Goal: Information Seeking & Learning: Learn about a topic

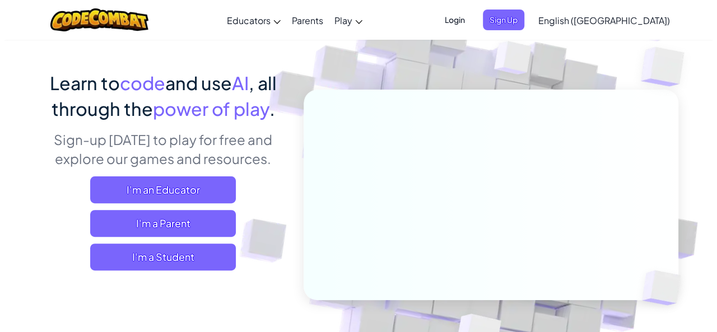
scroll to position [67, 0]
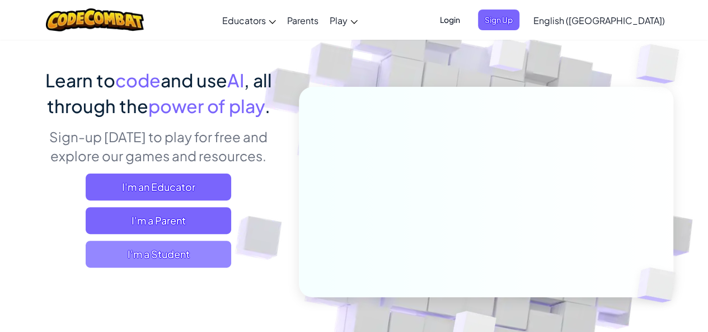
click at [125, 248] on span "I'm a Student" at bounding box center [159, 254] width 146 height 27
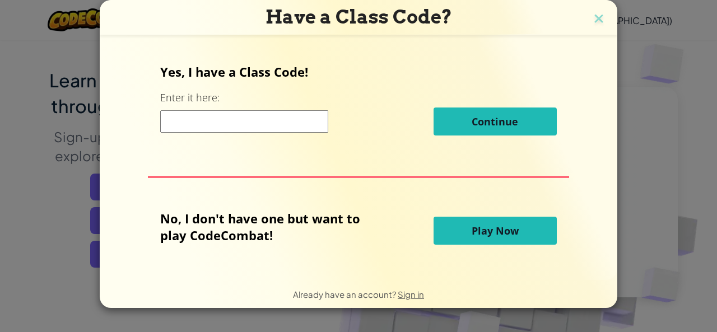
click at [507, 221] on button "Play Now" at bounding box center [494, 231] width 123 height 28
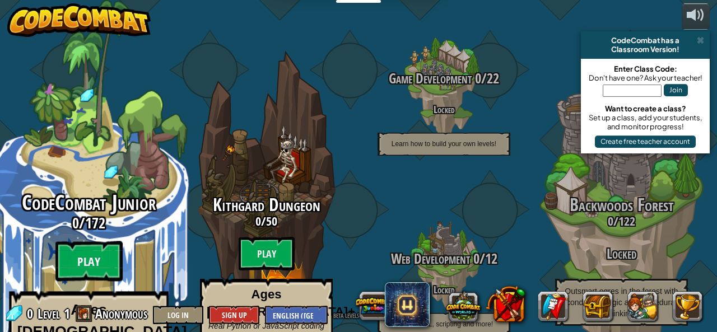
click at [60, 241] on btn "Play" at bounding box center [88, 261] width 67 height 40
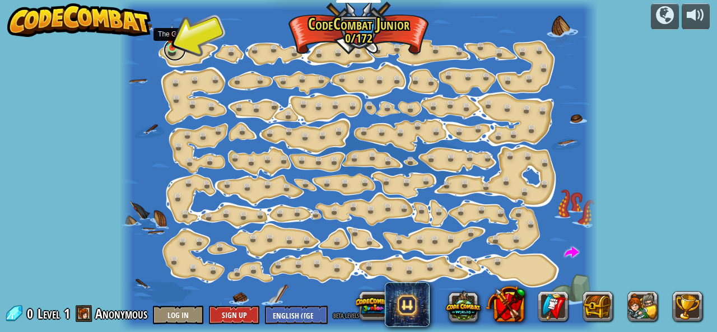
click at [180, 43] on link at bounding box center [174, 50] width 22 height 22
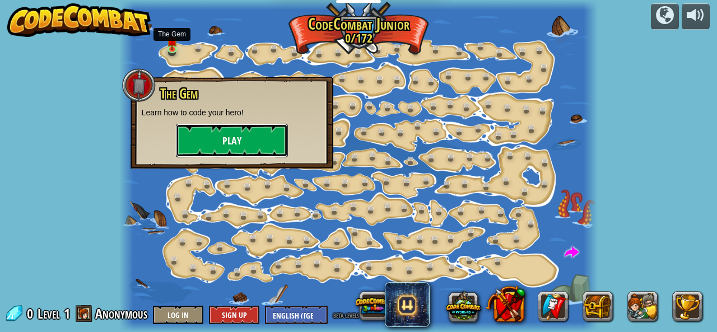
click at [221, 135] on button "Play" at bounding box center [232, 141] width 112 height 34
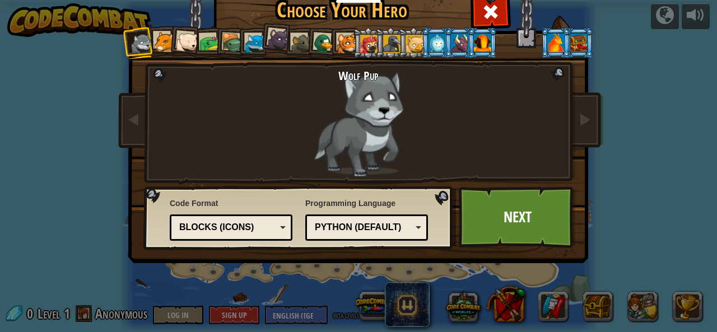
click at [404, 222] on div "Python (Default)" at bounding box center [363, 227] width 97 height 13
drag, startPoint x: 417, startPoint y: 161, endPoint x: 502, endPoint y: 197, distance: 92.3
click at [502, 197] on link "Next" at bounding box center [517, 217] width 117 height 62
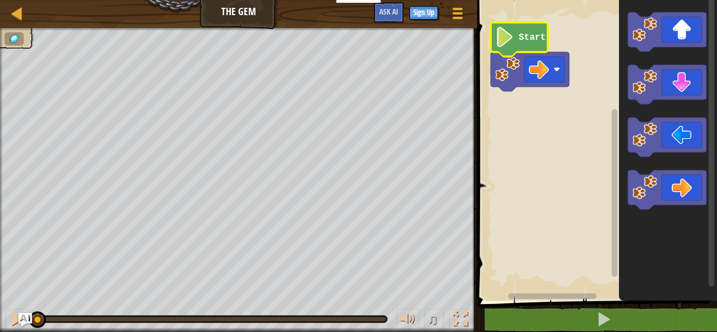
click at [515, 26] on icon "Blockly Workspace" at bounding box center [518, 39] width 57 height 34
click at [511, 39] on image "Blockly Workspace" at bounding box center [504, 37] width 19 height 20
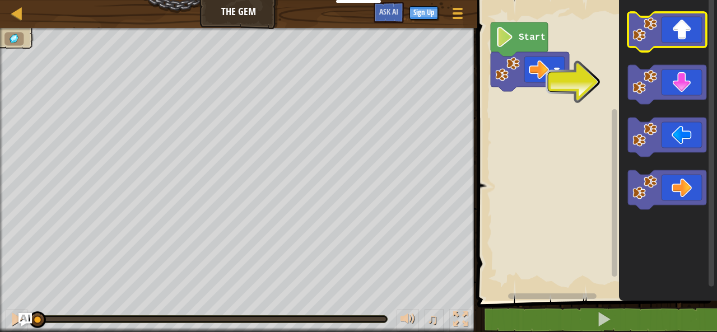
click at [690, 26] on icon "Blockly Workspace" at bounding box center [667, 31] width 78 height 39
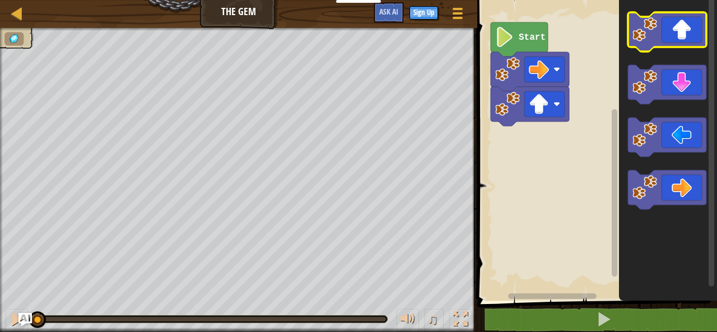
click at [690, 26] on icon "Blockly Workspace" at bounding box center [667, 31] width 78 height 39
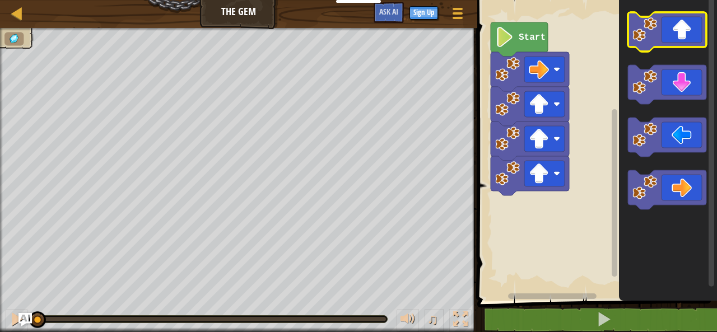
click at [690, 26] on icon "Blockly Workspace" at bounding box center [667, 31] width 78 height 39
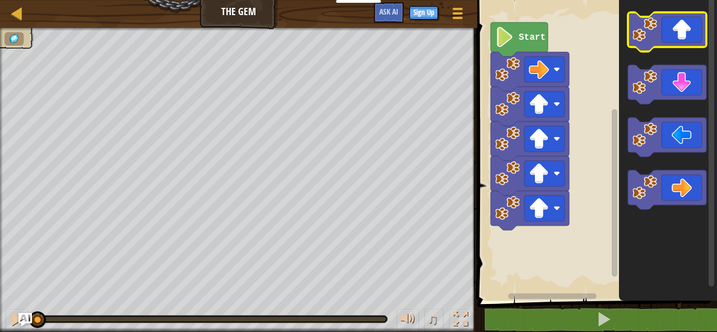
click at [690, 26] on icon "Blockly Workspace" at bounding box center [667, 31] width 78 height 39
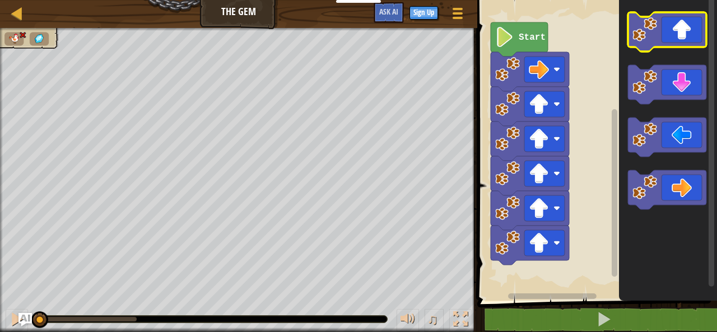
click at [690, 26] on icon "Blockly Workspace" at bounding box center [667, 31] width 78 height 39
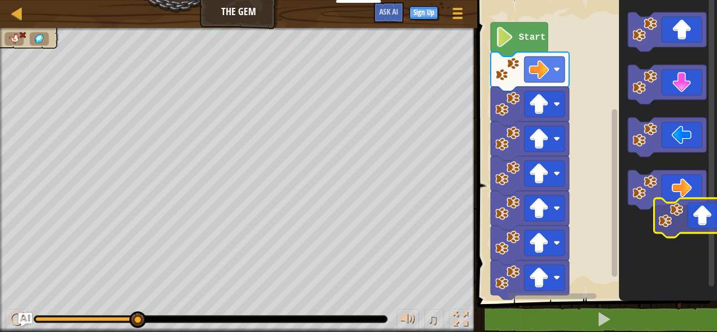
click at [708, 214] on icon "Blockly Workspace" at bounding box center [668, 147] width 98 height 306
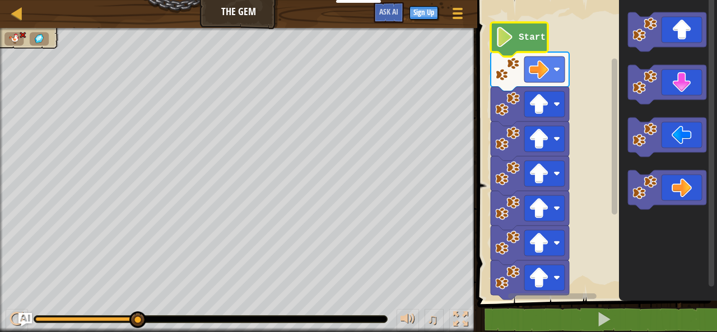
click at [508, 31] on image "Blockly Workspace" at bounding box center [504, 37] width 19 height 20
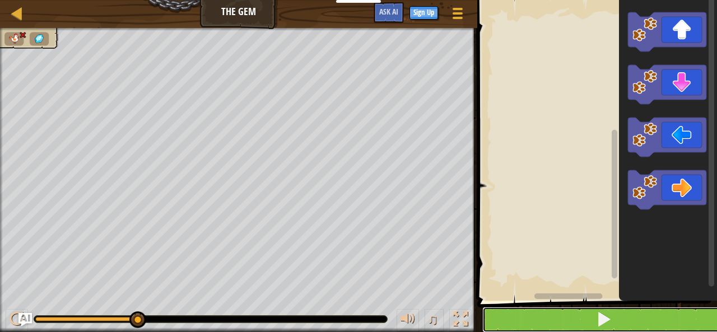
click at [630, 321] on button at bounding box center [603, 320] width 243 height 26
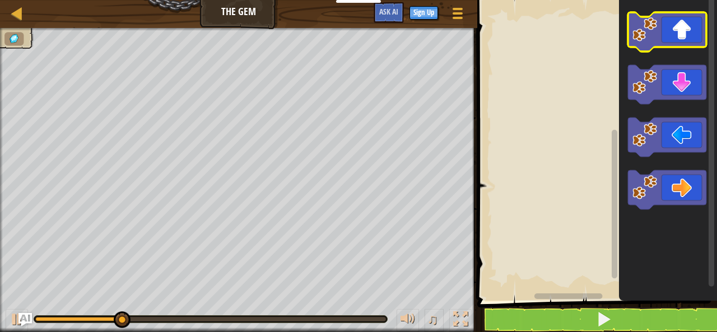
click at [674, 26] on icon "Blockly Workspace" at bounding box center [667, 31] width 78 height 39
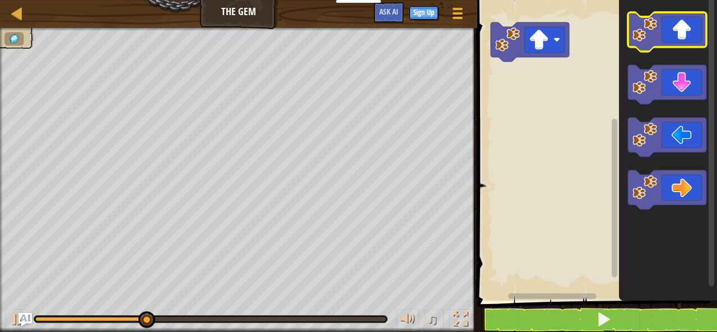
click at [674, 26] on icon "Blockly Workspace" at bounding box center [667, 31] width 78 height 39
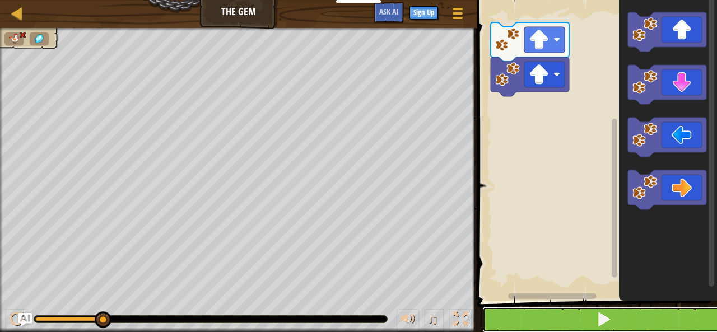
click at [636, 315] on button at bounding box center [603, 320] width 243 height 26
click at [600, 321] on span at bounding box center [604, 319] width 16 height 16
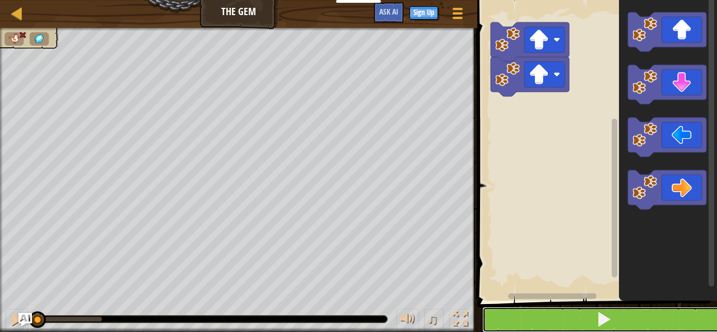
click at [600, 321] on span at bounding box center [604, 319] width 16 height 16
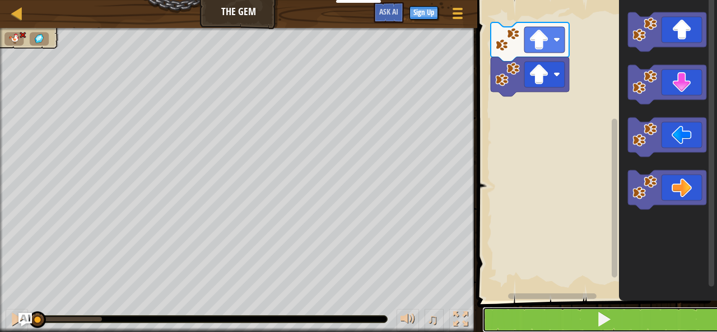
click at [600, 321] on span at bounding box center [604, 319] width 16 height 16
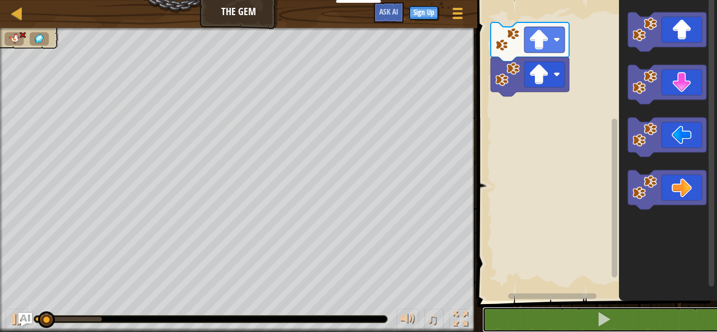
drag, startPoint x: 600, startPoint y: 321, endPoint x: 493, endPoint y: 40, distance: 301.2
click at [493, 40] on div "1 2 go ( 'right' ) הההההההההההההההההההההההההההההההההההההההההההההההההההההההההההה…" at bounding box center [595, 174] width 243 height 336
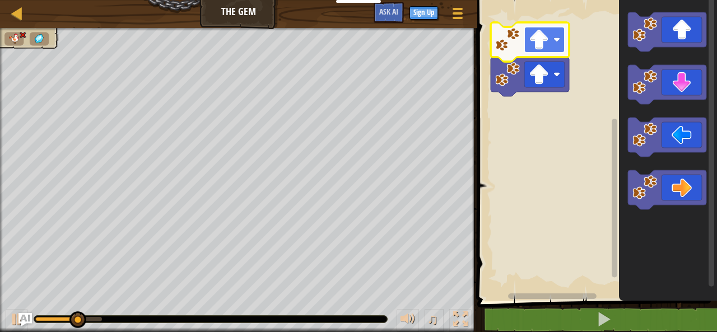
click at [536, 40] on image "Blockly Workspace" at bounding box center [539, 40] width 20 height 20
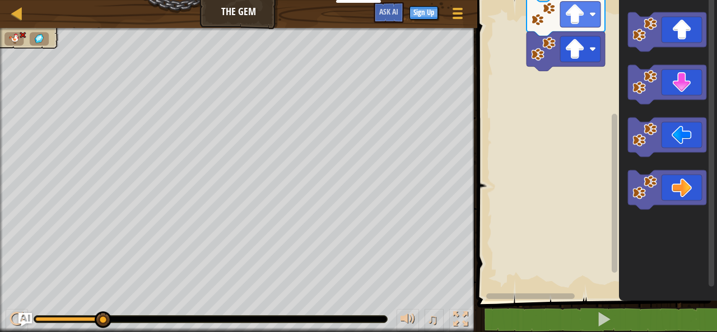
click at [586, 189] on rect "Blockly Workspace" at bounding box center [595, 147] width 243 height 306
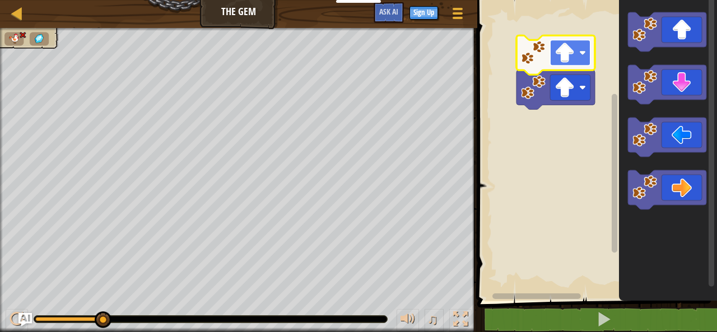
click at [577, 59] on rect "Blockly Workspace" at bounding box center [570, 53] width 40 height 26
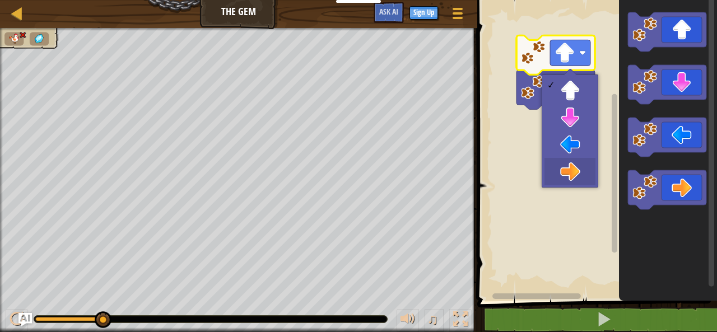
drag, startPoint x: 591, startPoint y: 180, endPoint x: 594, endPoint y: 246, distance: 65.6
click at [594, 0] on body "Educators Create Free Account School & District Solutions Teacher Toolkit Previ…" at bounding box center [358, 0] width 717 height 0
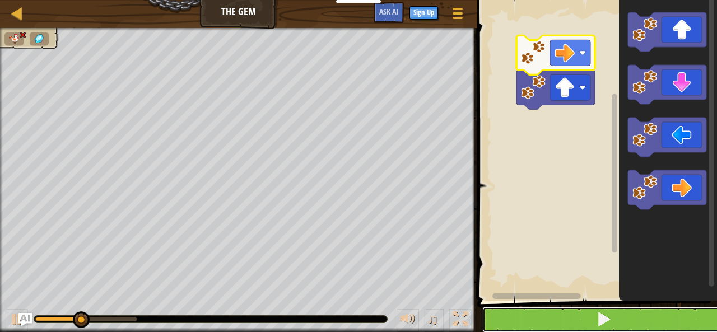
click at [577, 308] on button at bounding box center [603, 320] width 243 height 26
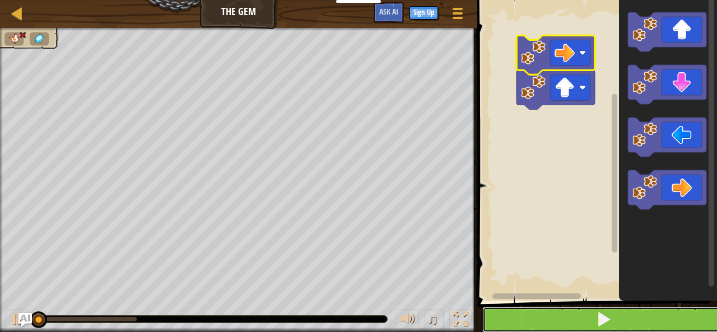
click at [577, 308] on button at bounding box center [603, 320] width 243 height 26
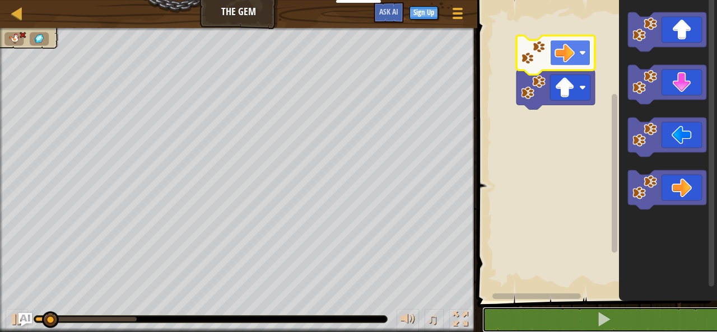
drag, startPoint x: 568, startPoint y: 271, endPoint x: 582, endPoint y: 45, distance: 226.1
click at [582, 45] on div "1 2 go ( 'right' ) הההההההההההההההההההההההההההההההההההההההההההההההההההההההההההה…" at bounding box center [595, 174] width 243 height 336
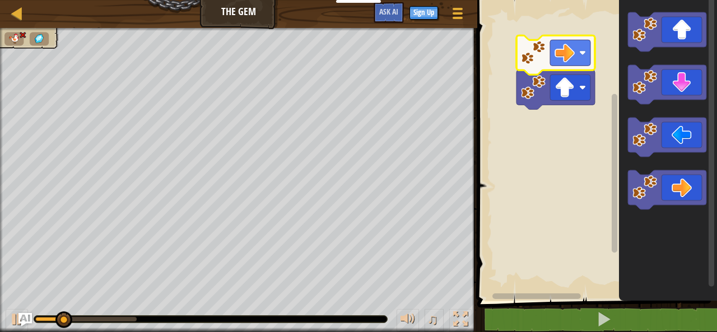
click at [562, 90] on rect "Blockly Workspace" at bounding box center [595, 147] width 243 height 306
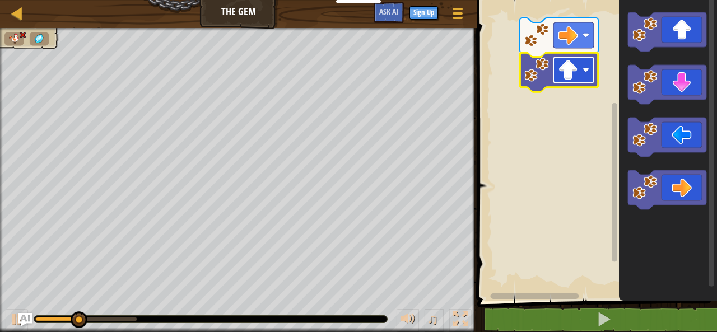
click at [567, 78] on image "Blockly Workspace" at bounding box center [568, 70] width 20 height 20
click at [560, 101] on rect "Blockly Workspace" at bounding box center [595, 147] width 243 height 306
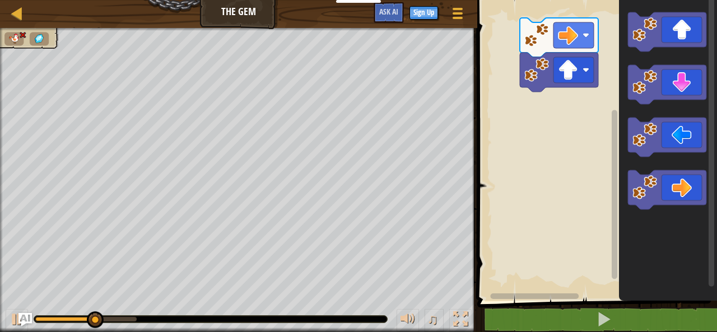
click at [560, 101] on rect "Blockly Workspace" at bounding box center [595, 147] width 243 height 306
